Goal: Navigation & Orientation: Find specific page/section

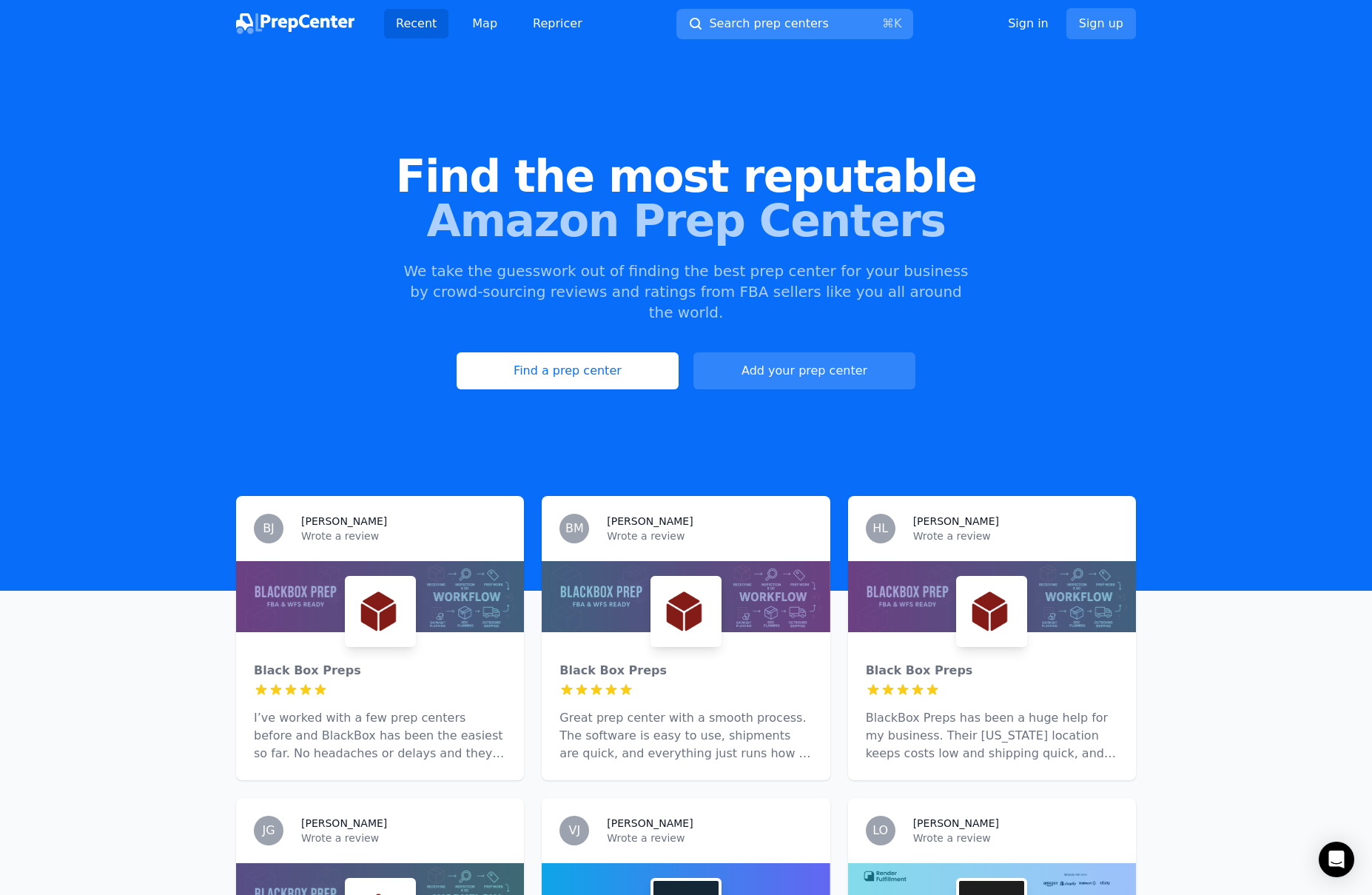
click at [768, 29] on span "Search prep centers" at bounding box center [768, 23] width 120 height 18
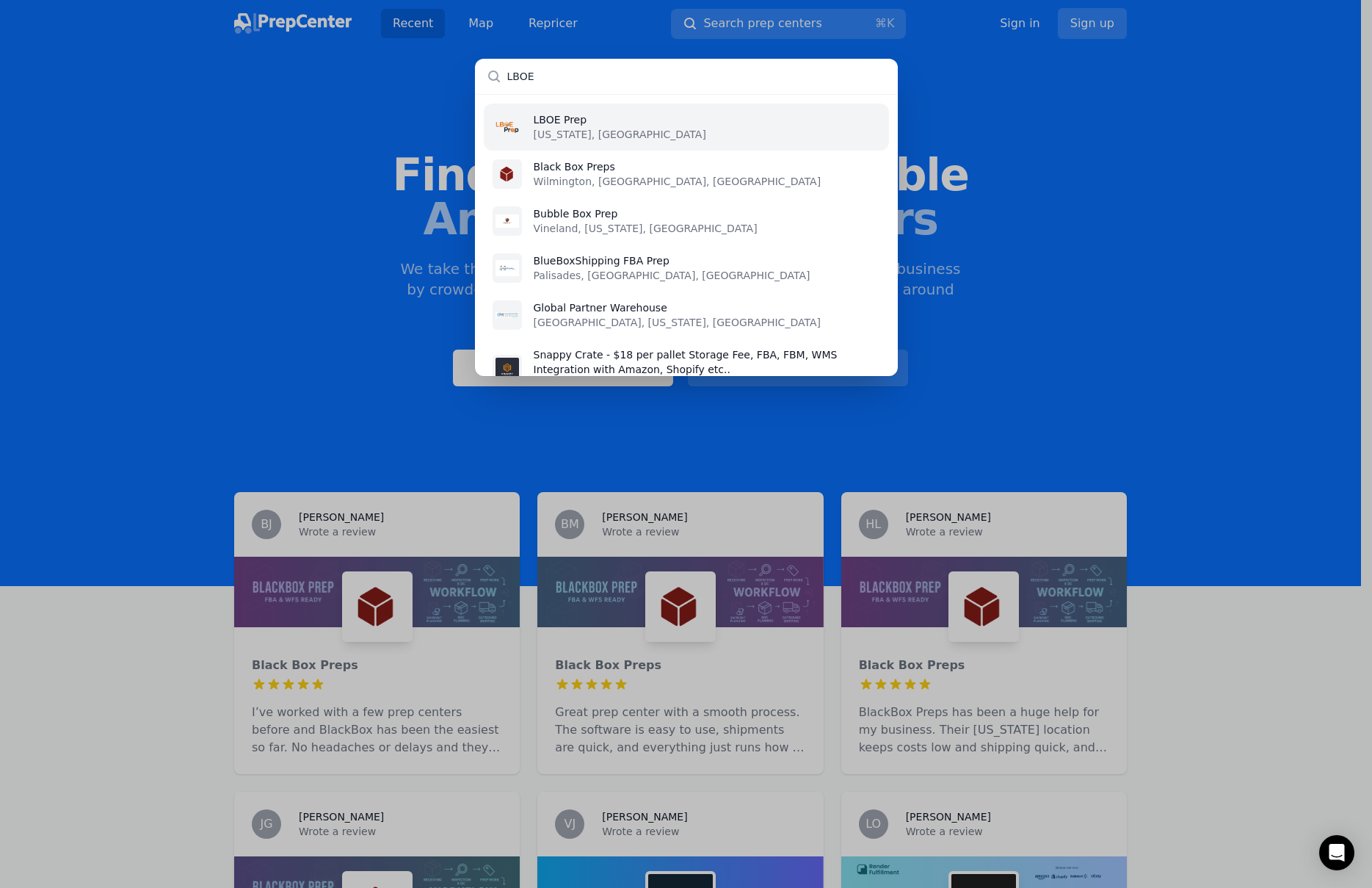
type input "LBOE"
click at [594, 136] on p "[US_STATE], [GEOGRAPHIC_DATA]" at bounding box center [620, 134] width 173 height 14
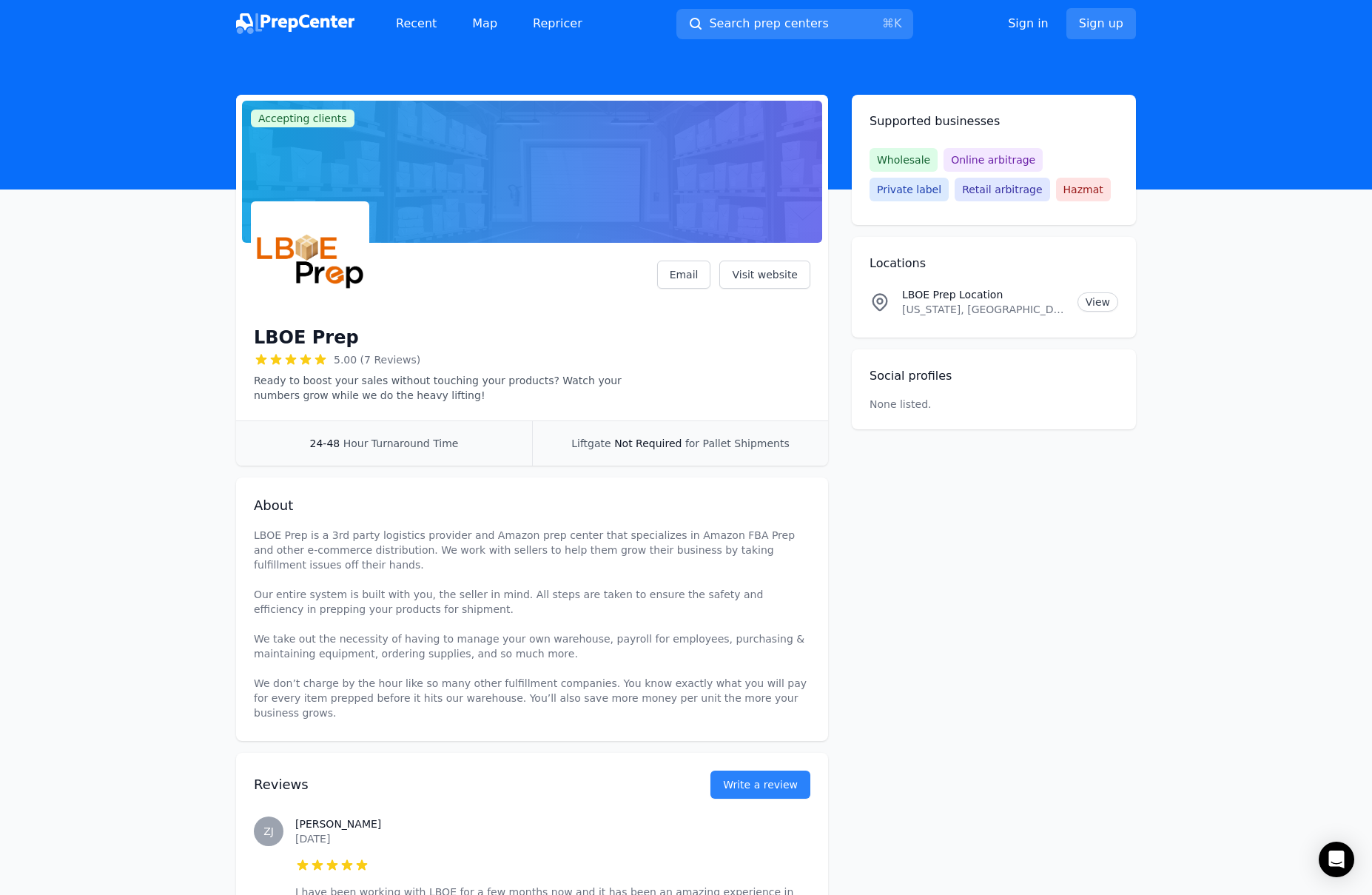
click at [914, 397] on p "None listed." at bounding box center [901, 404] width 62 height 15
click at [944, 392] on div "Social profiles None listed. Linkedin Facebook Instagram Twitter YouTube" at bounding box center [994, 389] width 284 height 80
click at [753, 266] on link "Visit website" at bounding box center [765, 274] width 91 height 28
